Goal: Transaction & Acquisition: Download file/media

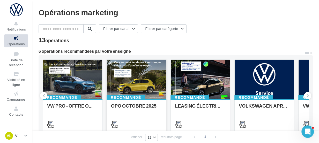
click at [134, 77] on div at bounding box center [136, 80] width 59 height 40
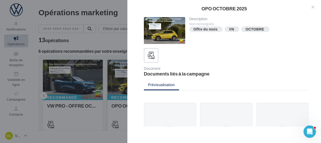
click at [134, 77] on div at bounding box center [160, 71] width 321 height 143
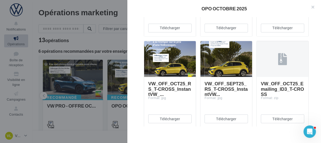
scroll to position [520, 0]
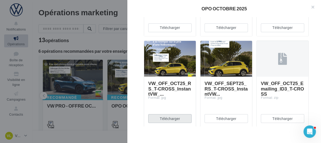
click at [169, 117] on button "Télécharger" at bounding box center [169, 118] width 43 height 9
click at [252, 104] on div "VW_OFF_SEPT25_RS_T-CROSS_InstantVW... Format: jpg Télécharger" at bounding box center [228, 84] width 56 height 87
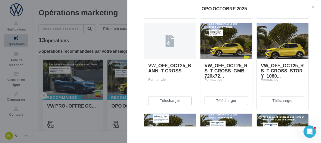
scroll to position [266, 0]
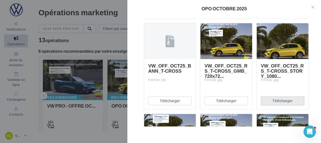
click at [280, 103] on button "Télécharger" at bounding box center [282, 100] width 43 height 9
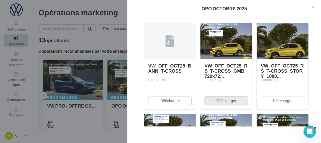
click at [239, 98] on button "Télécharger" at bounding box center [226, 100] width 43 height 9
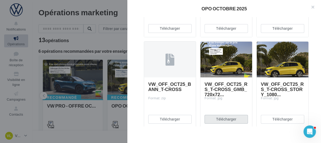
scroll to position [247, 0]
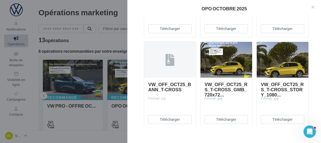
click at [163, 78] on div "VW_OFF_OCT25_BANN_T-CROSS Format: zip" at bounding box center [170, 103] width 52 height 50
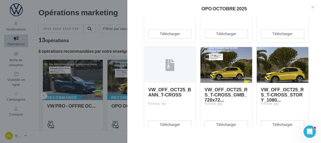
scroll to position [242, 0]
click at [169, 123] on button "Télécharger" at bounding box center [169, 124] width 43 height 9
click at [285, 15] on div "OPO OCTOBRE 2025" at bounding box center [224, 8] width 194 height 17
